Goal: Navigation & Orientation: Go to known website

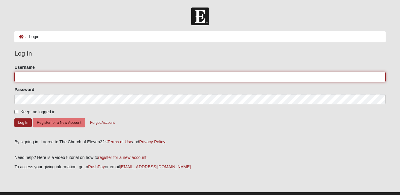
type input "[EMAIL_ADDRESS][DOMAIN_NAME]"
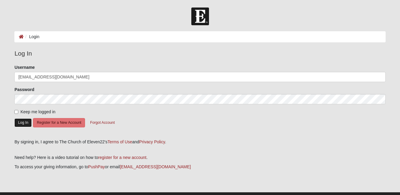
click at [19, 120] on button "Log In" at bounding box center [22, 122] width 17 height 9
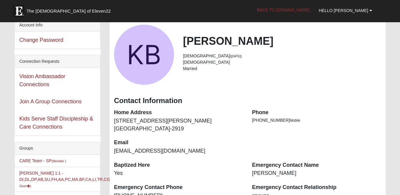
scroll to position [6, 0]
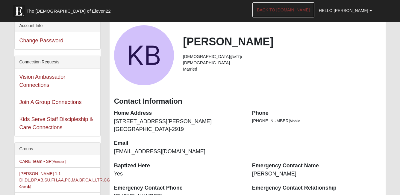
click at [290, 11] on link "Back to COE22.com" at bounding box center [284, 9] width 62 height 15
